Goal: Contribute content

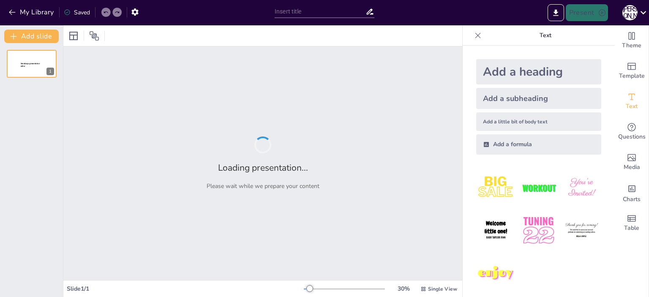
type input "Эффективное лидерство: стили управления в современных условиях"
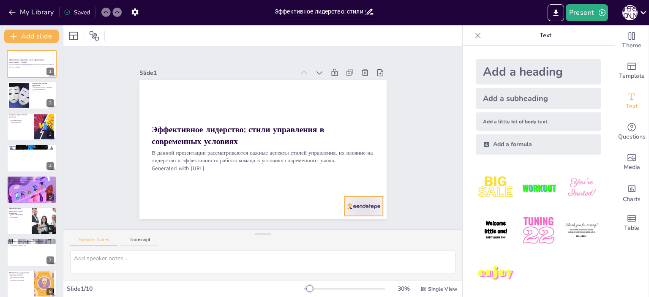
click at [349, 225] on div at bounding box center [327, 241] width 43 height 33
click at [357, 205] on icon at bounding box center [352, 210] width 10 height 10
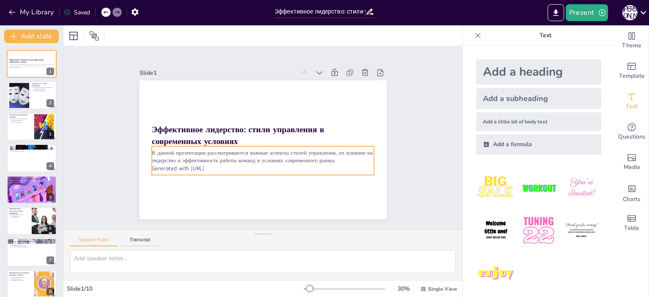
click at [229, 164] on p "Generated with [URL]" at bounding box center [254, 167] width 214 height 76
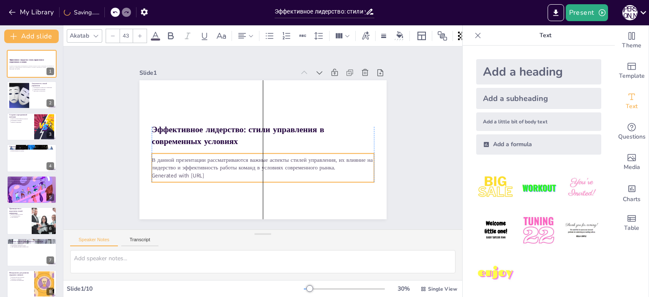
drag, startPoint x: 216, startPoint y: 165, endPoint x: 216, endPoint y: 172, distance: 7.2
click at [216, 172] on p "Generated with [URL]" at bounding box center [251, 174] width 214 height 76
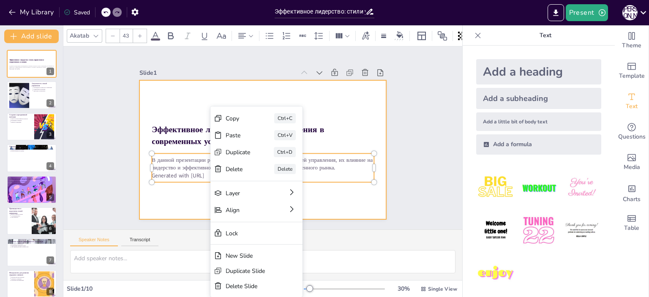
click at [205, 189] on div at bounding box center [274, 137] width 139 height 247
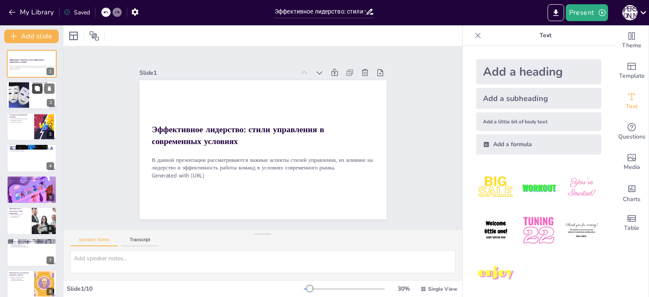
click at [42, 90] on button at bounding box center [37, 89] width 10 height 10
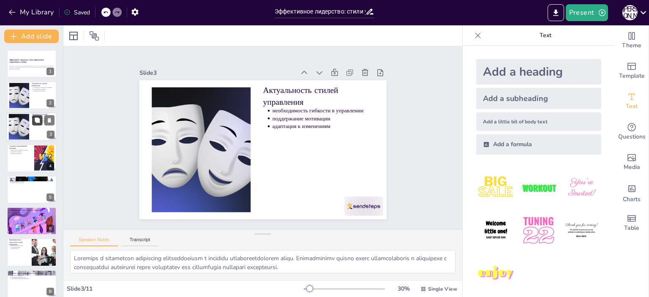
drag, startPoint x: 45, startPoint y: 117, endPoint x: 42, endPoint y: 121, distance: 5.4
click at [45, 118] on button at bounding box center [49, 120] width 10 height 10
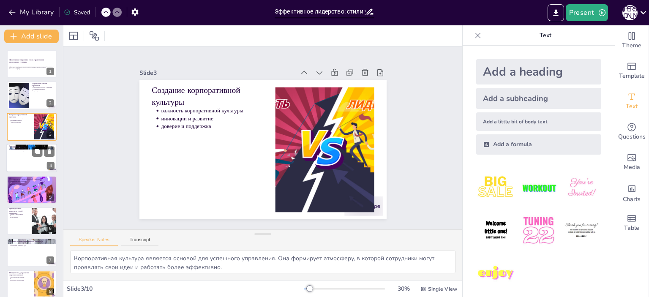
click at [31, 151] on p "анализ влияния на команду" at bounding box center [33, 151] width 44 height 2
type textarea "Loremipsu dolorsita consec adipiscing elitseddo eiusmodtempor incididu utlabore…"
